Goal: Check status: Check status

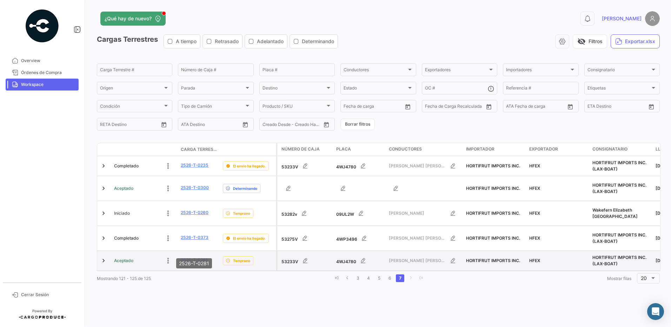
click at [203, 257] on link "2526-T-0281" at bounding box center [194, 260] width 27 height 6
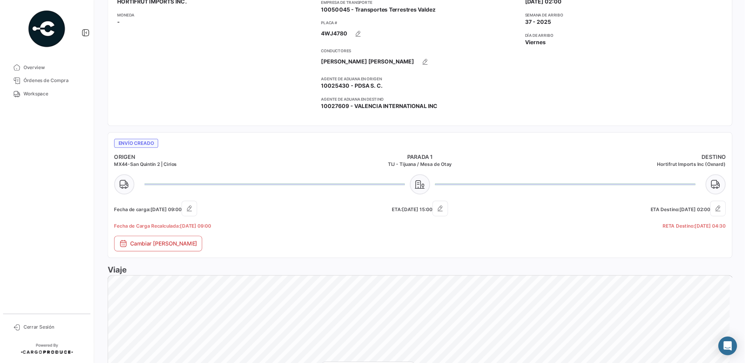
scroll to position [188, 0]
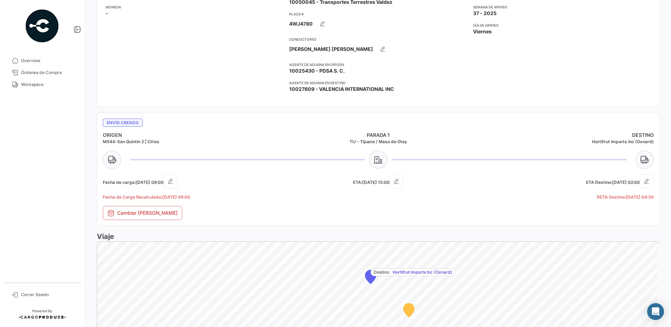
drag, startPoint x: 667, startPoint y: 1, endPoint x: 733, endPoint y: 67, distance: 93.3
click at [670, 67] on div "¿Qué hay de nuevo? 0 [PERSON_NAME] Terrestre # 2526-T-0281 Volver al listado [P…" at bounding box center [378, 163] width 585 height 327
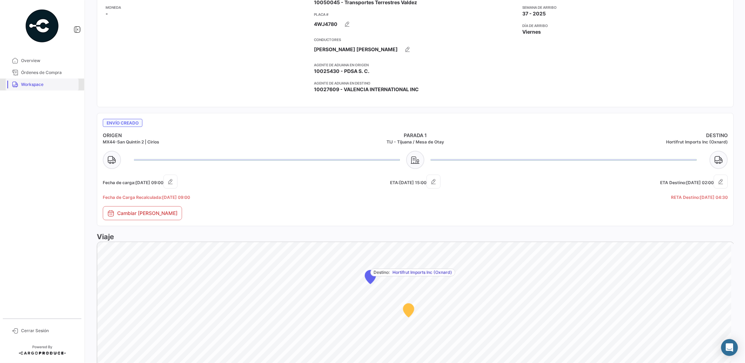
click at [41, 82] on span "Workspace" at bounding box center [48, 84] width 55 height 6
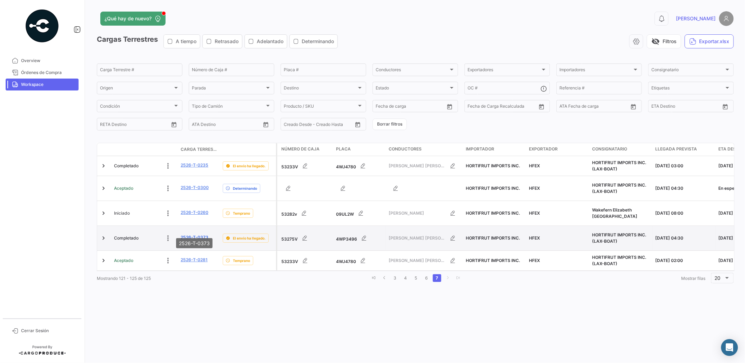
click at [199, 234] on link "2526-T-0373" at bounding box center [195, 237] width 28 height 6
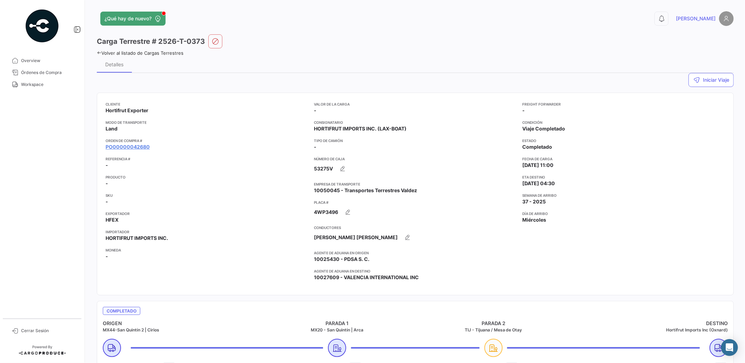
scroll to position [46, 0]
